Goal: Find specific page/section: Find specific page/section

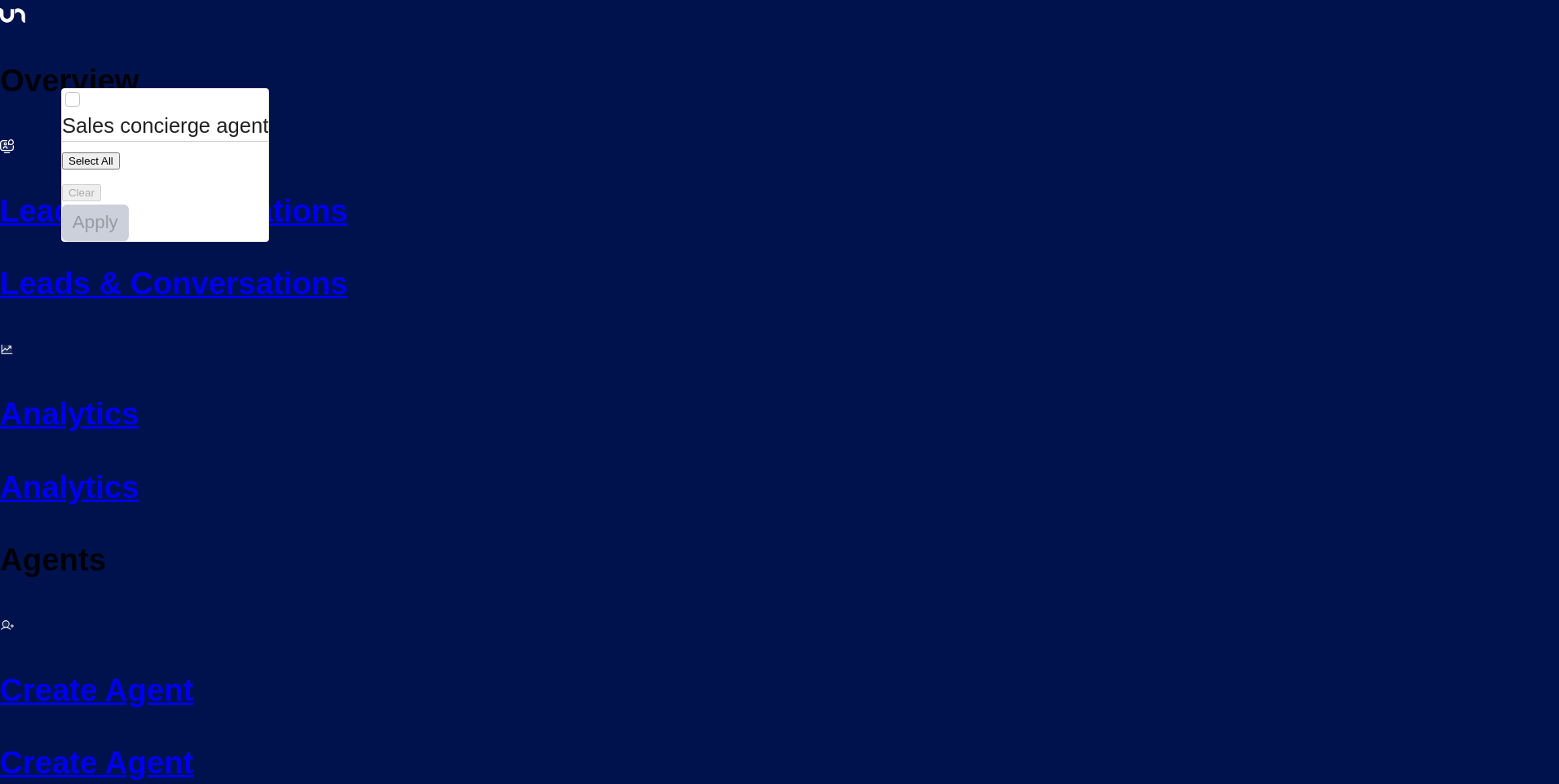
click at [508, 55] on div at bounding box center [779, 392] width 1559 height 784
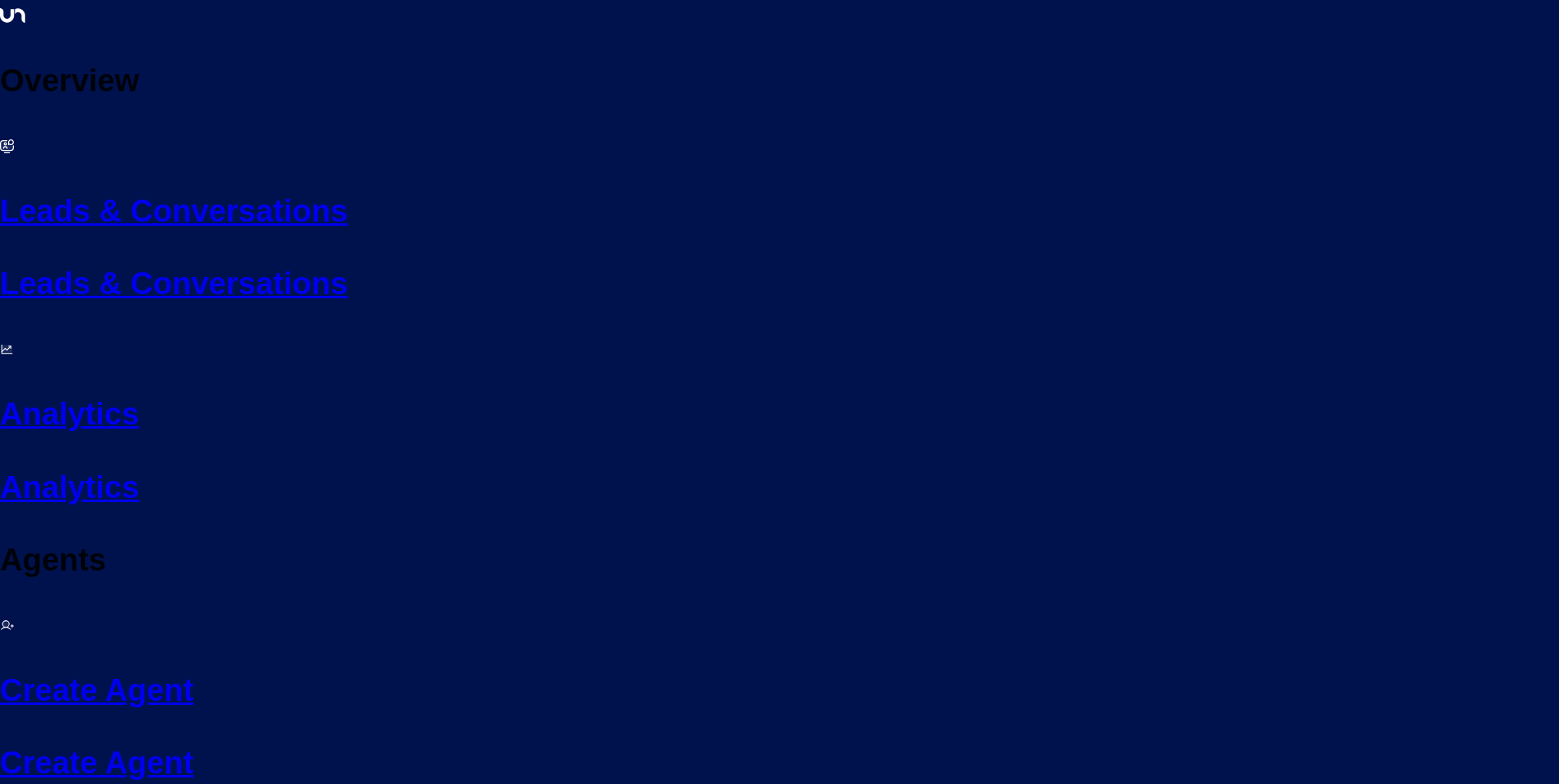
drag, startPoint x: 501, startPoint y: 718, endPoint x: 837, endPoint y: 748, distance: 337.3
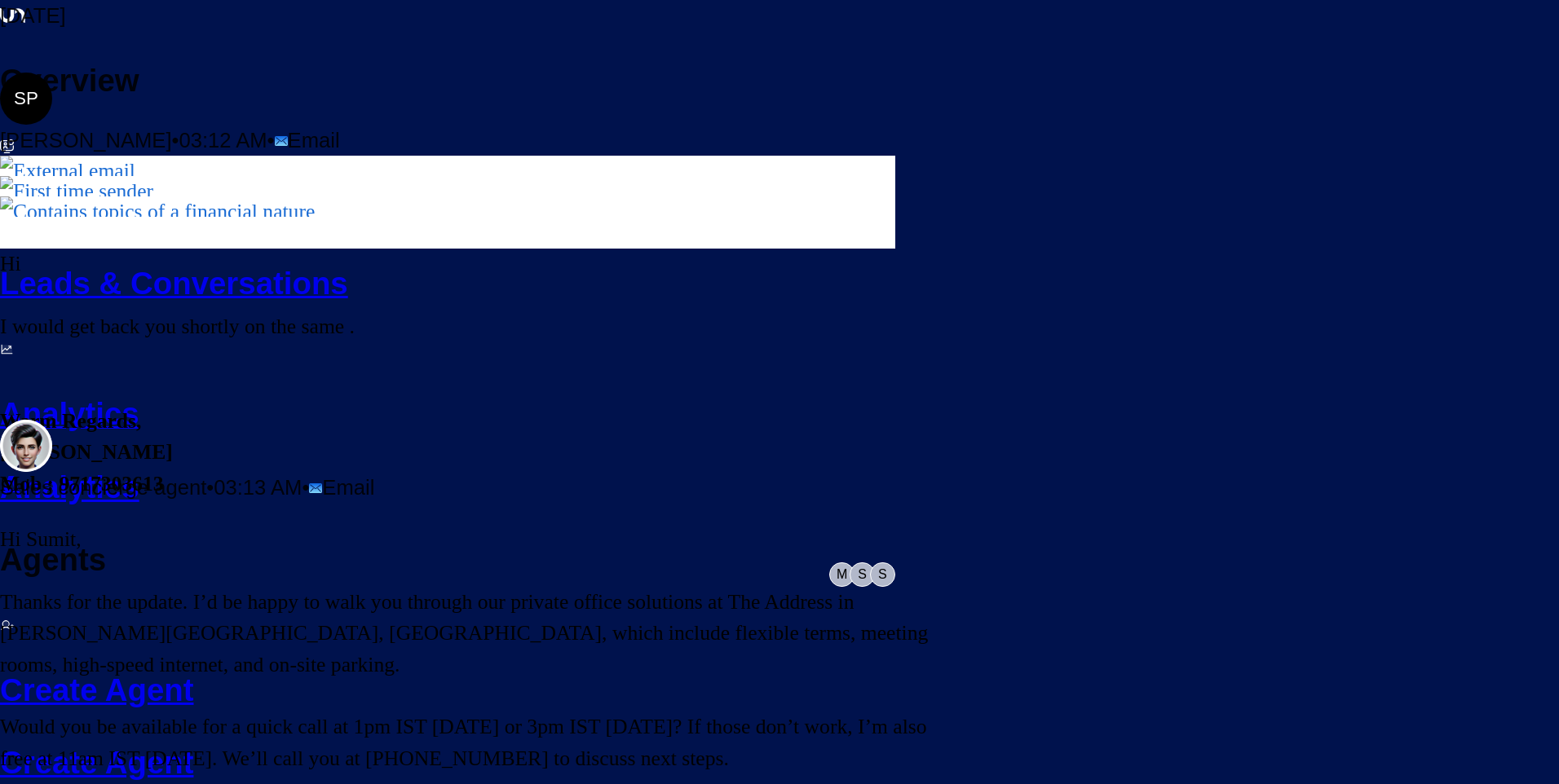
scroll to position [324, 0]
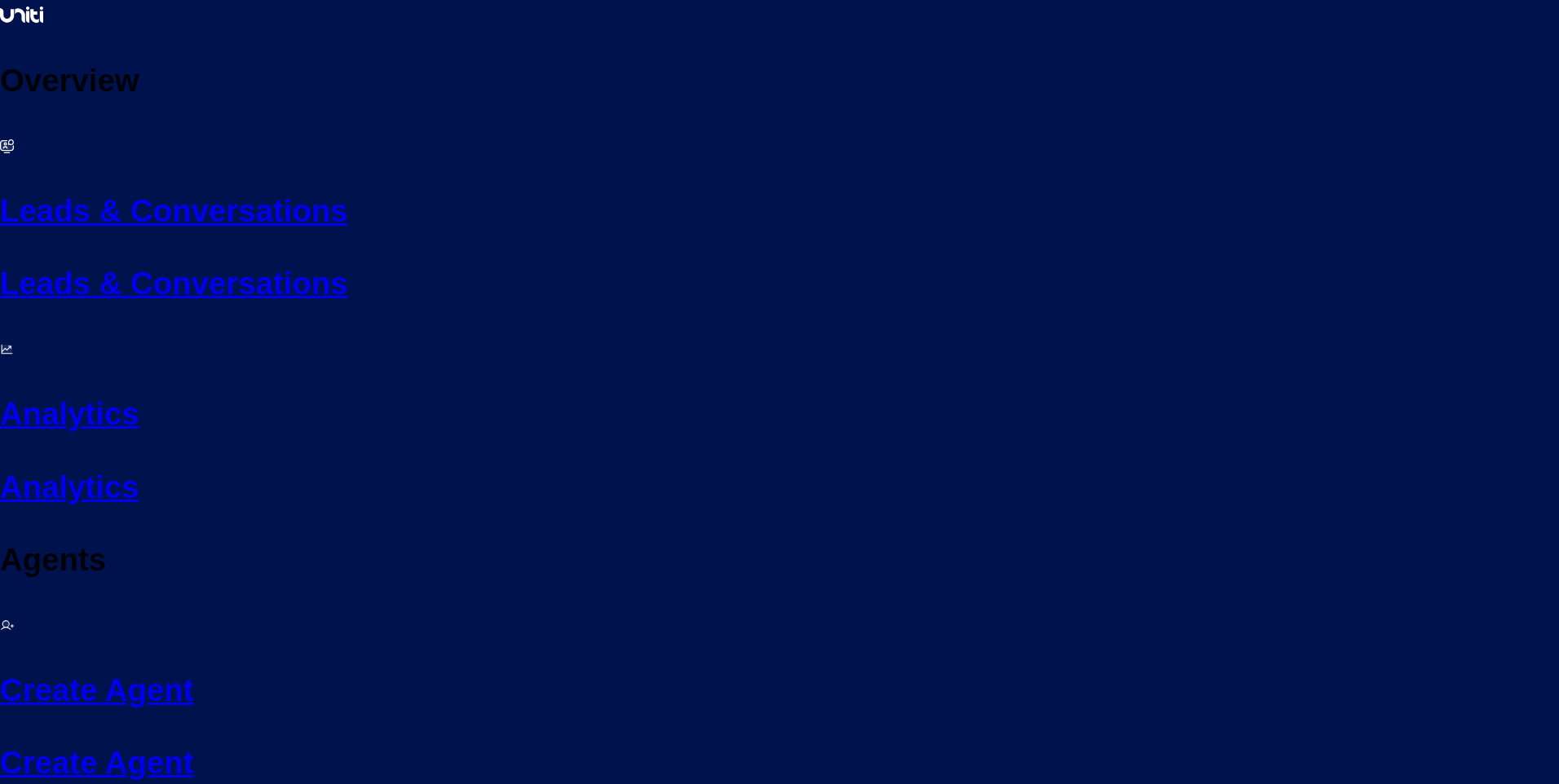
click at [78, 391] on h2 "Analytics" at bounding box center [779, 414] width 1559 height 47
